Goal: Find specific page/section: Find specific page/section

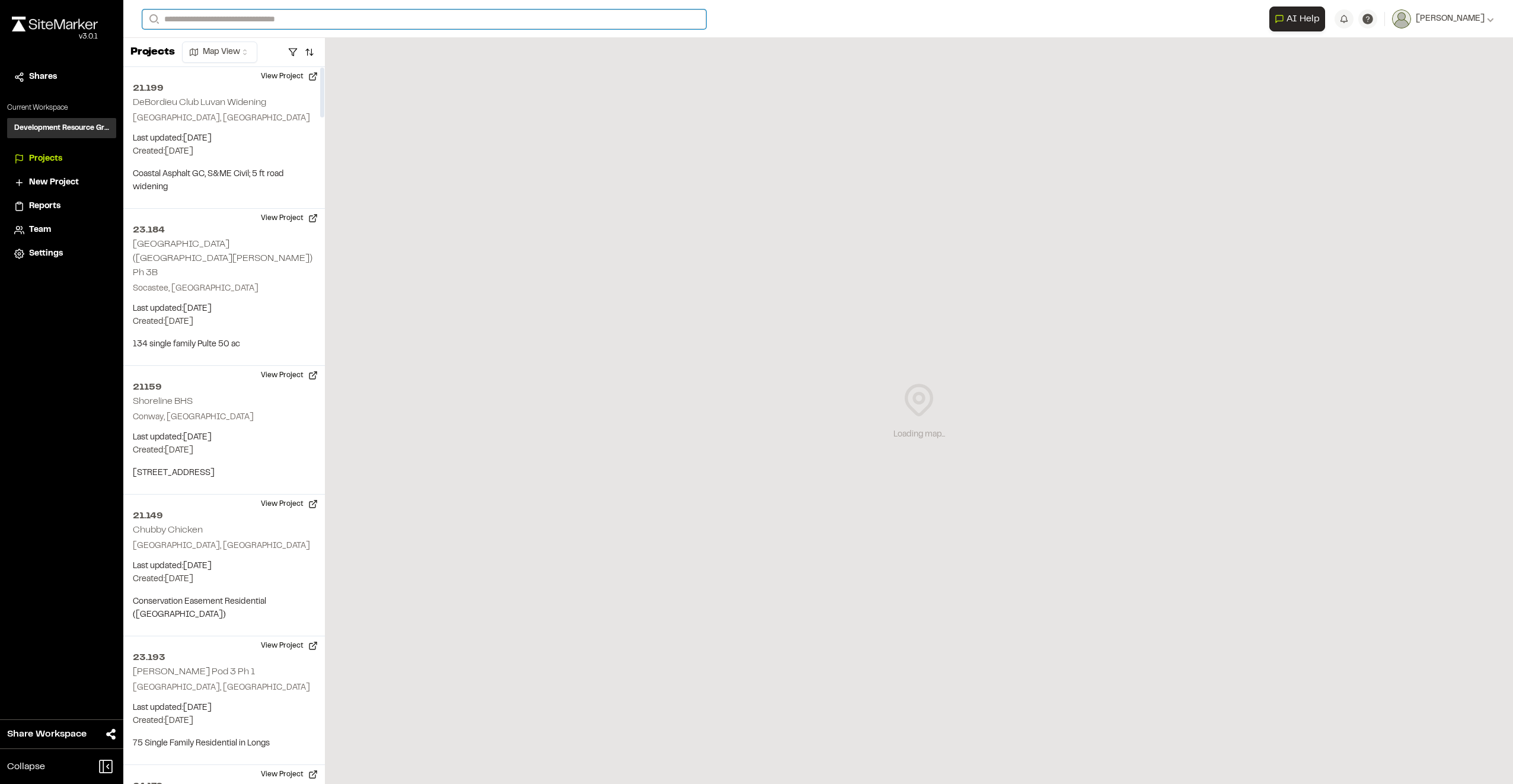
click at [228, 17] on input "Search" at bounding box center [424, 19] width 564 height 19
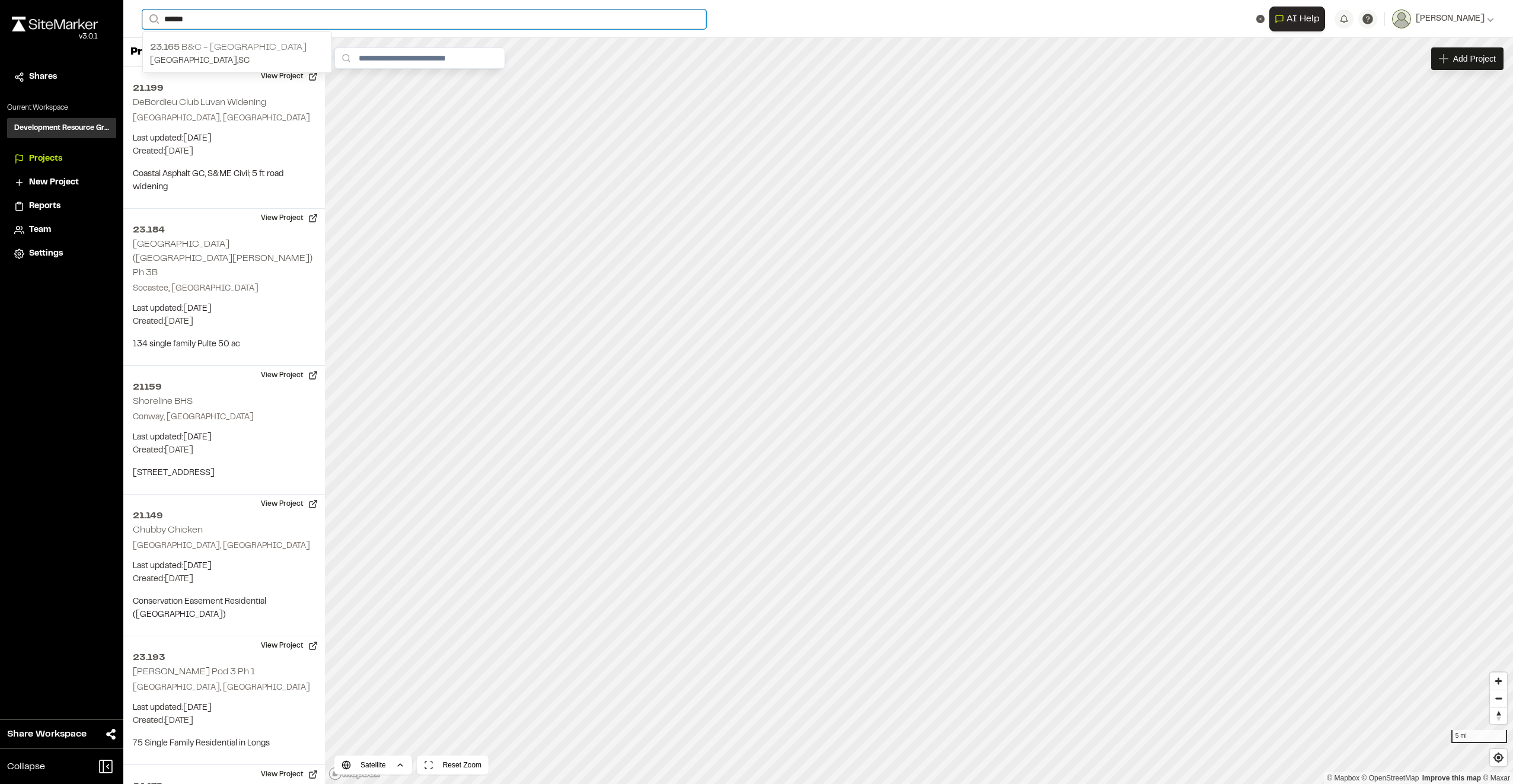
type input "******"
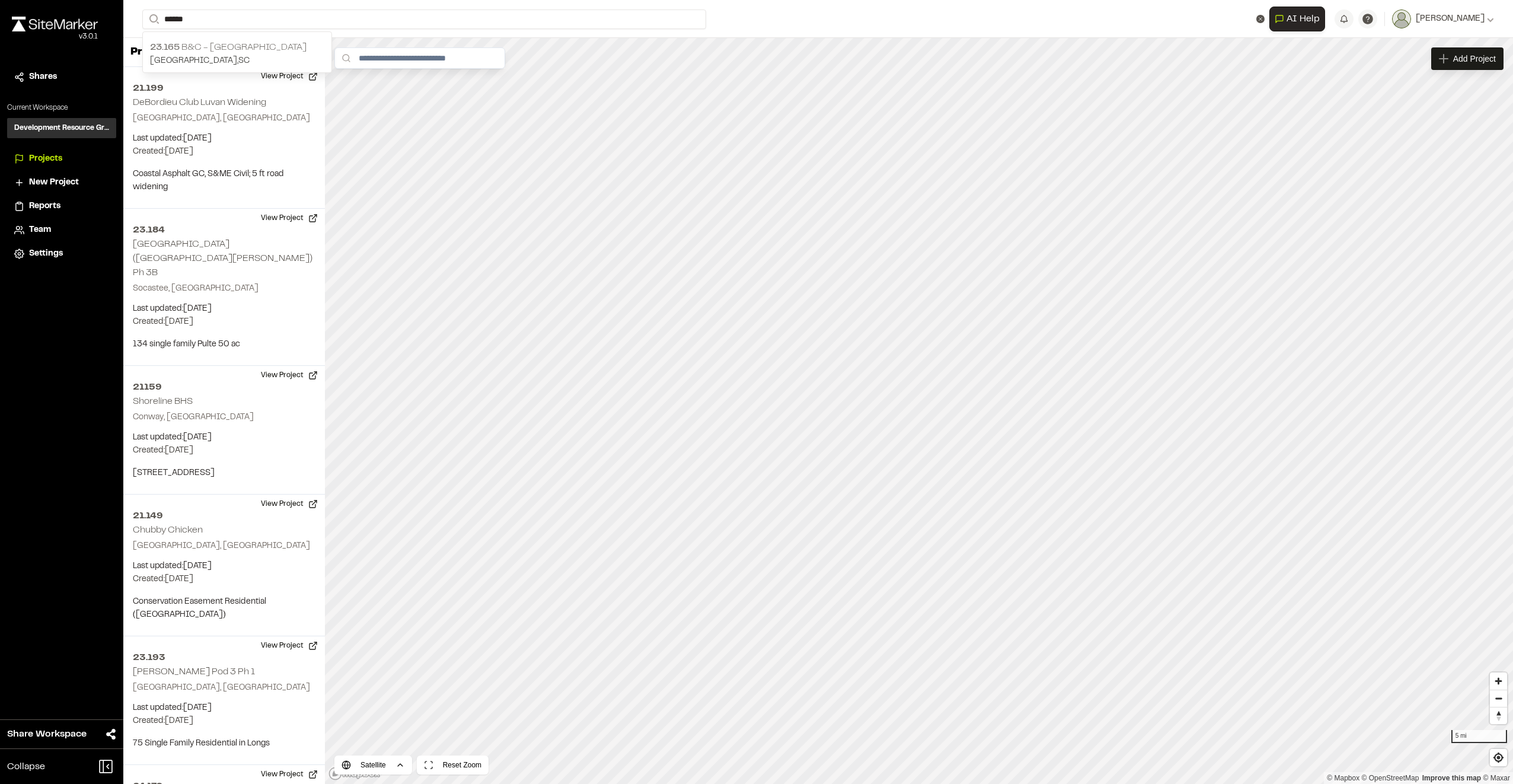
click at [229, 40] on p "23.165 B&C - [GEOGRAPHIC_DATA]" at bounding box center [237, 47] width 174 height 14
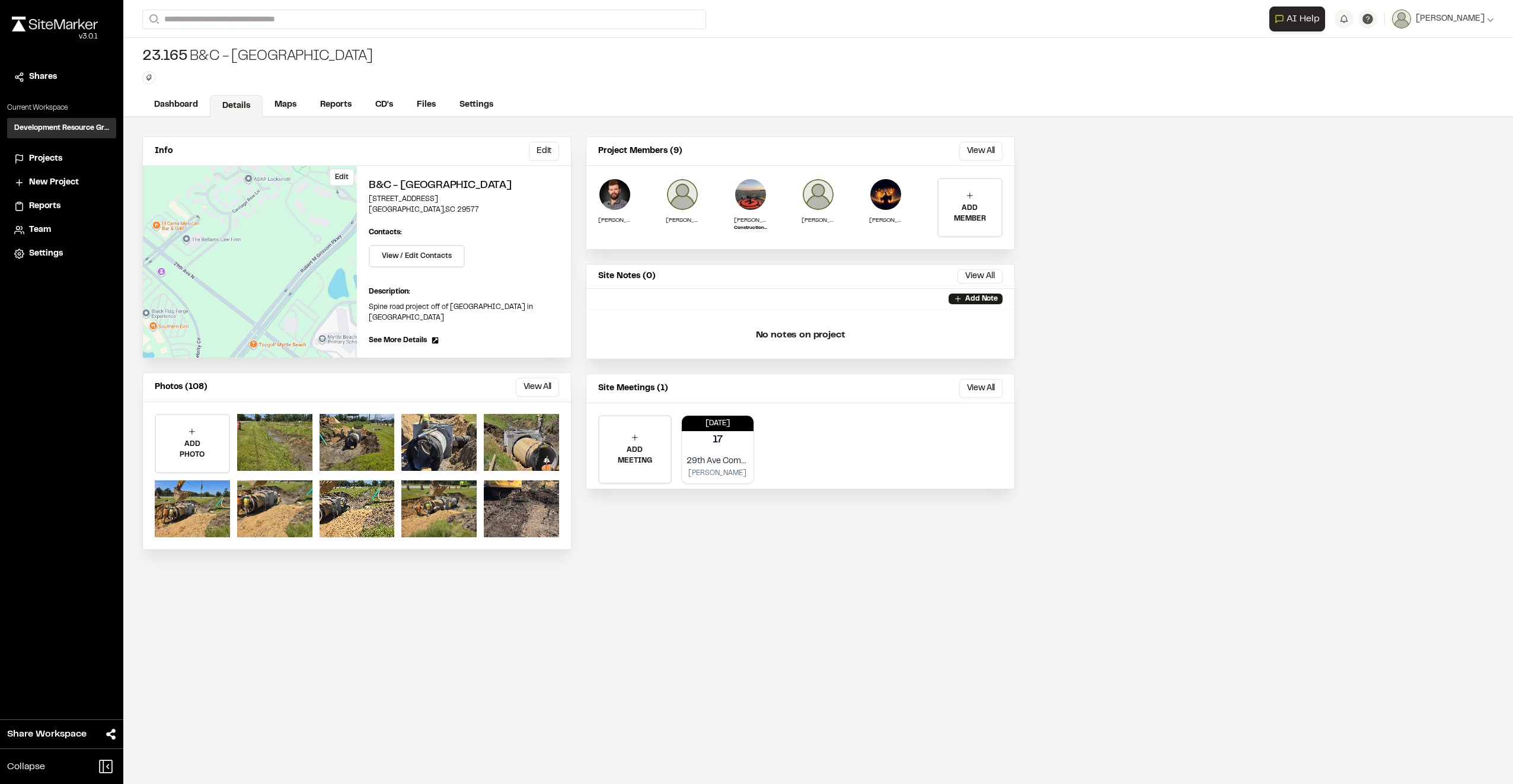
click at [270, 292] on div "Edit" at bounding box center [249, 261] width 214 height 191
click at [312, 282] on div "Edit" at bounding box center [249, 261] width 214 height 191
click at [297, 216] on div "Edit" at bounding box center [249, 261] width 214 height 191
click at [416, 184] on h2 "B&C - [GEOGRAPHIC_DATA]" at bounding box center [464, 185] width 191 height 16
